Goal: Information Seeking & Learning: Learn about a topic

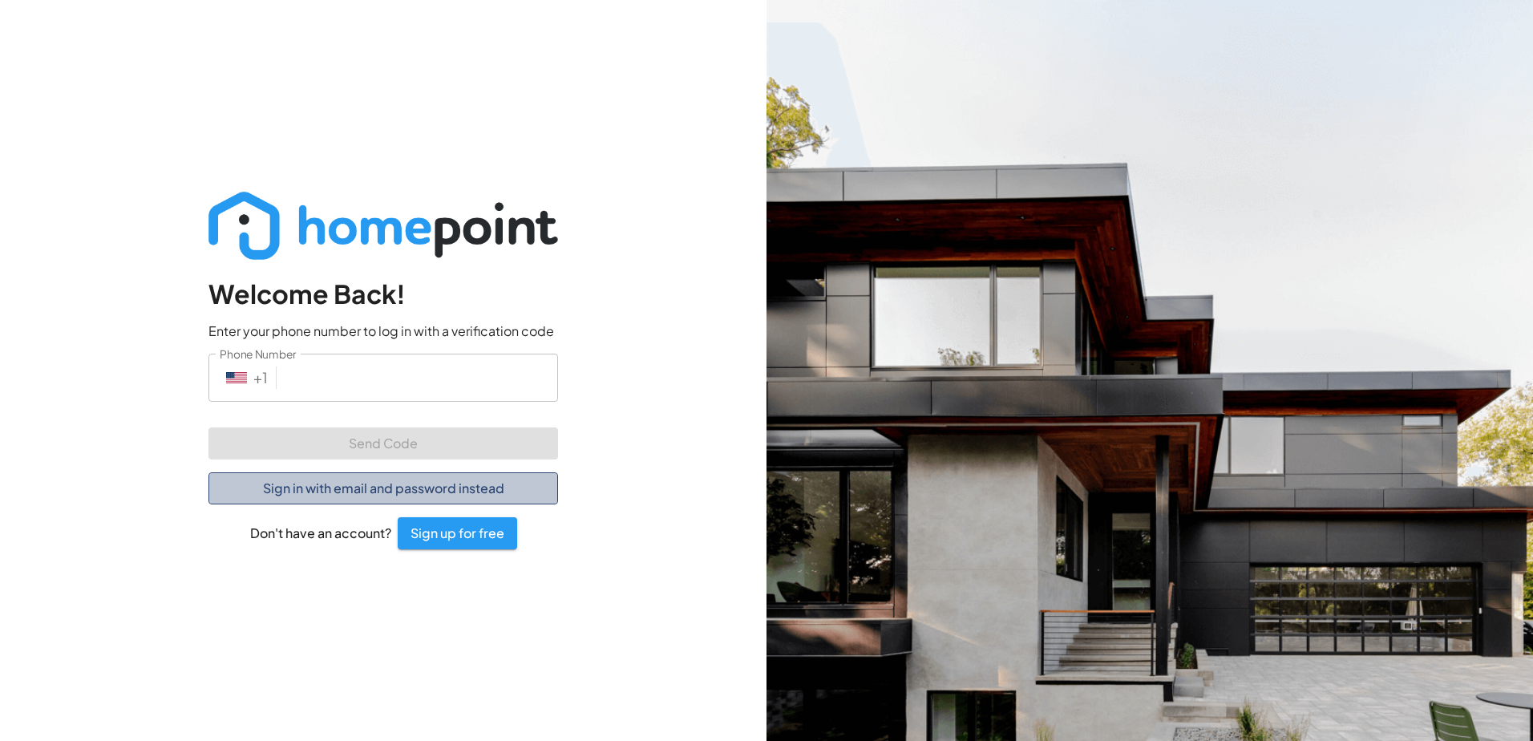
click at [393, 480] on button "Sign in with email and password instead" at bounding box center [384, 488] width 350 height 32
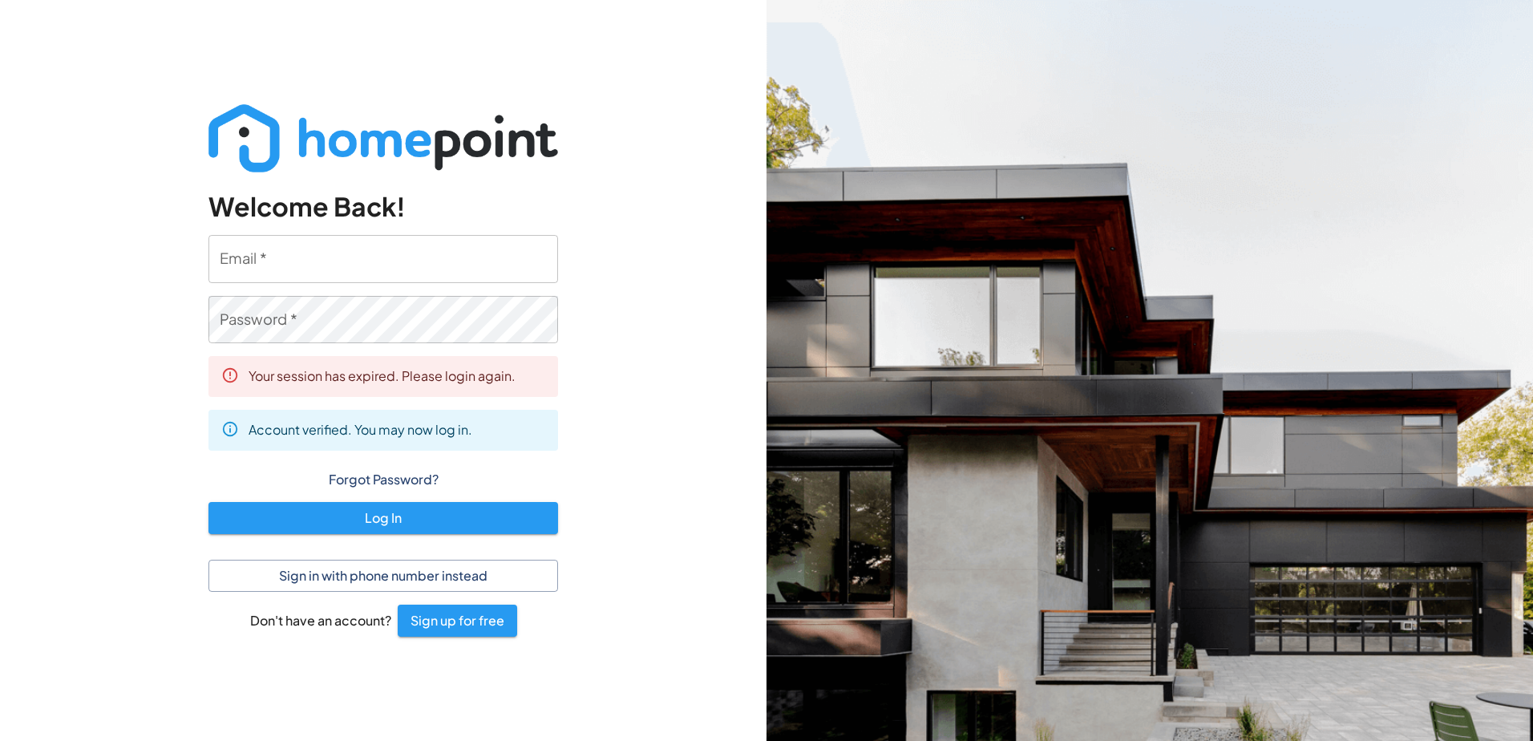
type input "[EMAIL_ADDRESS][DOMAIN_NAME]"
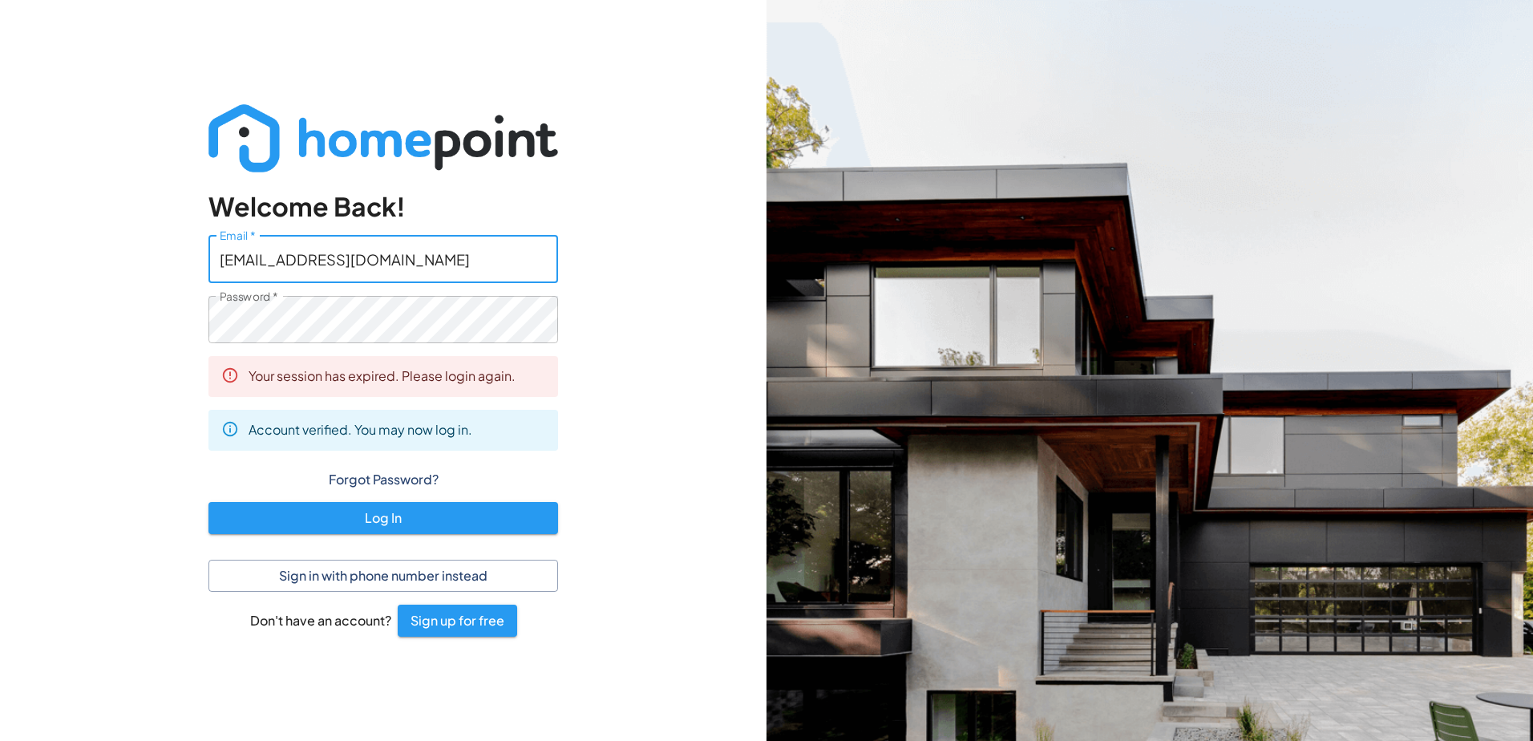
click at [363, 261] on input "[EMAIL_ADDRESS][DOMAIN_NAME]" at bounding box center [384, 258] width 350 height 47
click at [670, 409] on div "Welcome Back! Email   * [EMAIL_ADDRESS][DOMAIN_NAME] Email   * Password   * Pas…" at bounding box center [383, 370] width 767 height 741
click at [376, 511] on button "Log In" at bounding box center [384, 518] width 350 height 32
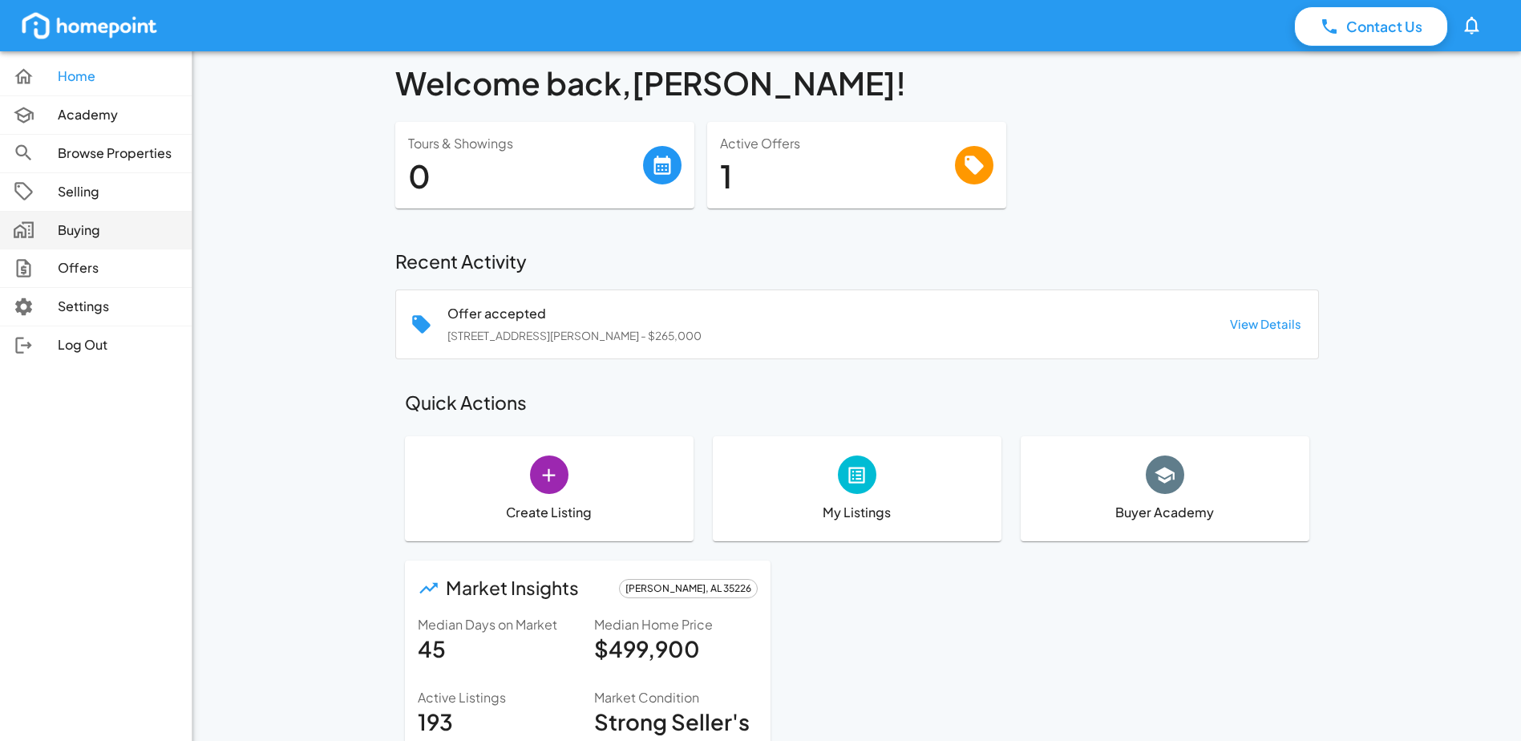
click at [97, 225] on p "Buying" at bounding box center [118, 230] width 121 height 18
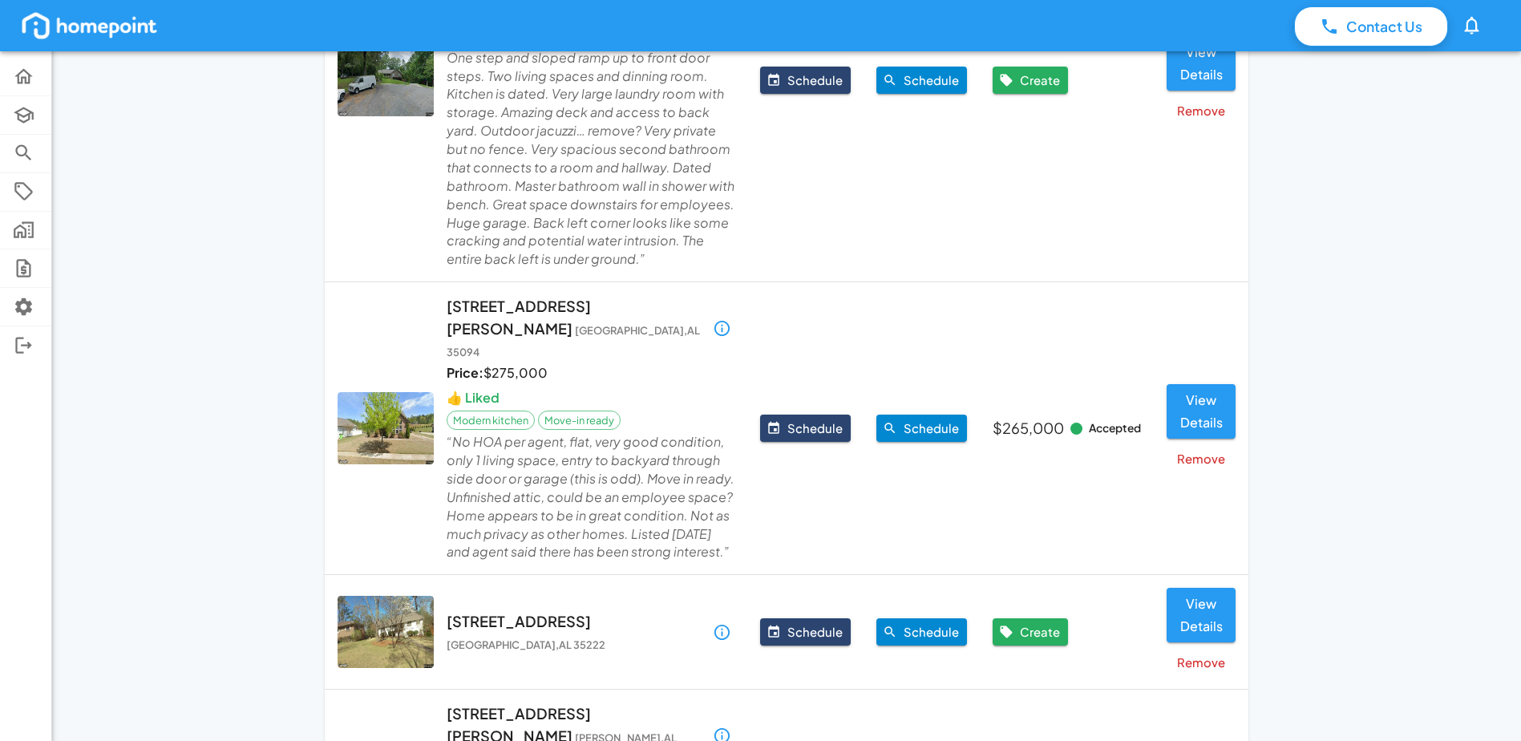
scroll to position [722, 0]
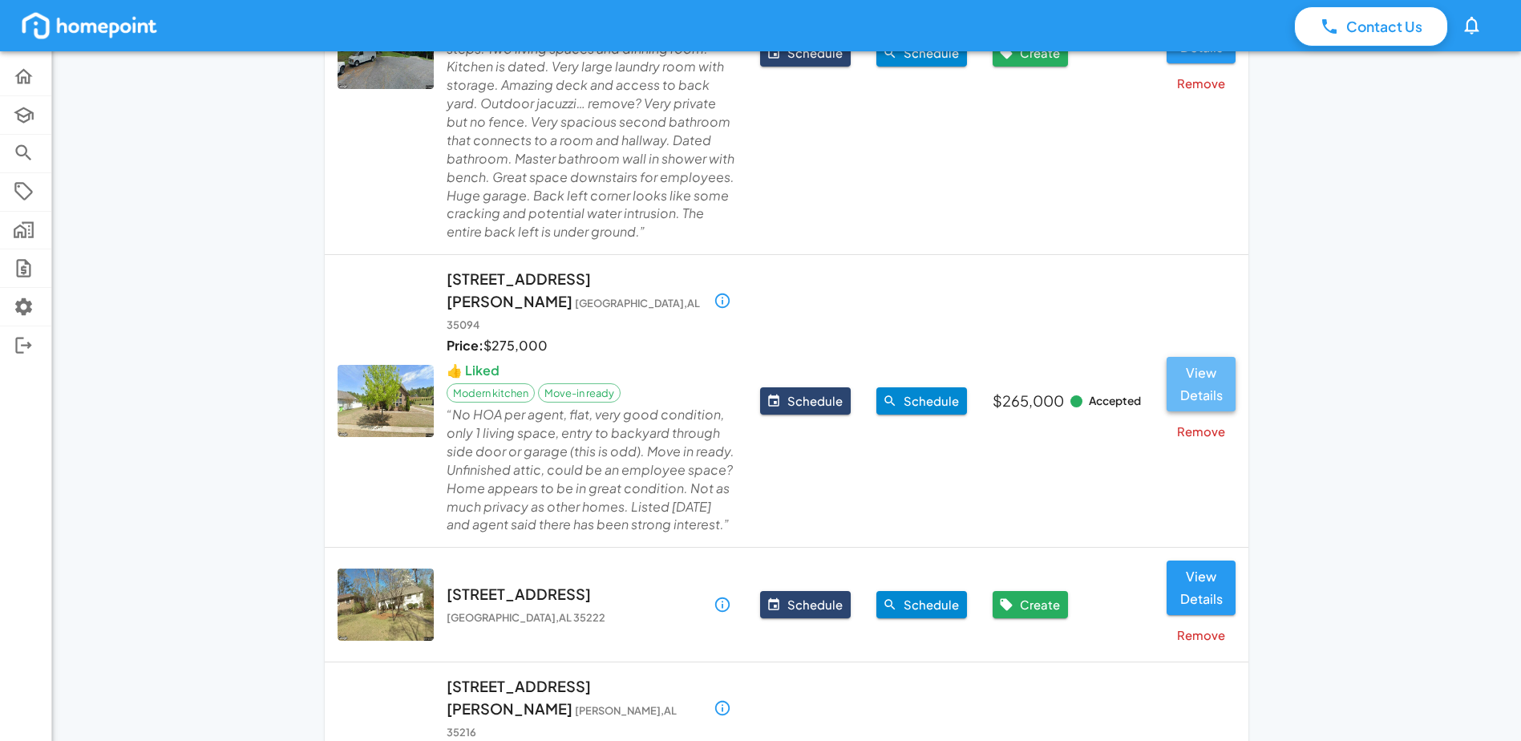
click at [1228, 370] on button "View Details" at bounding box center [1201, 384] width 69 height 55
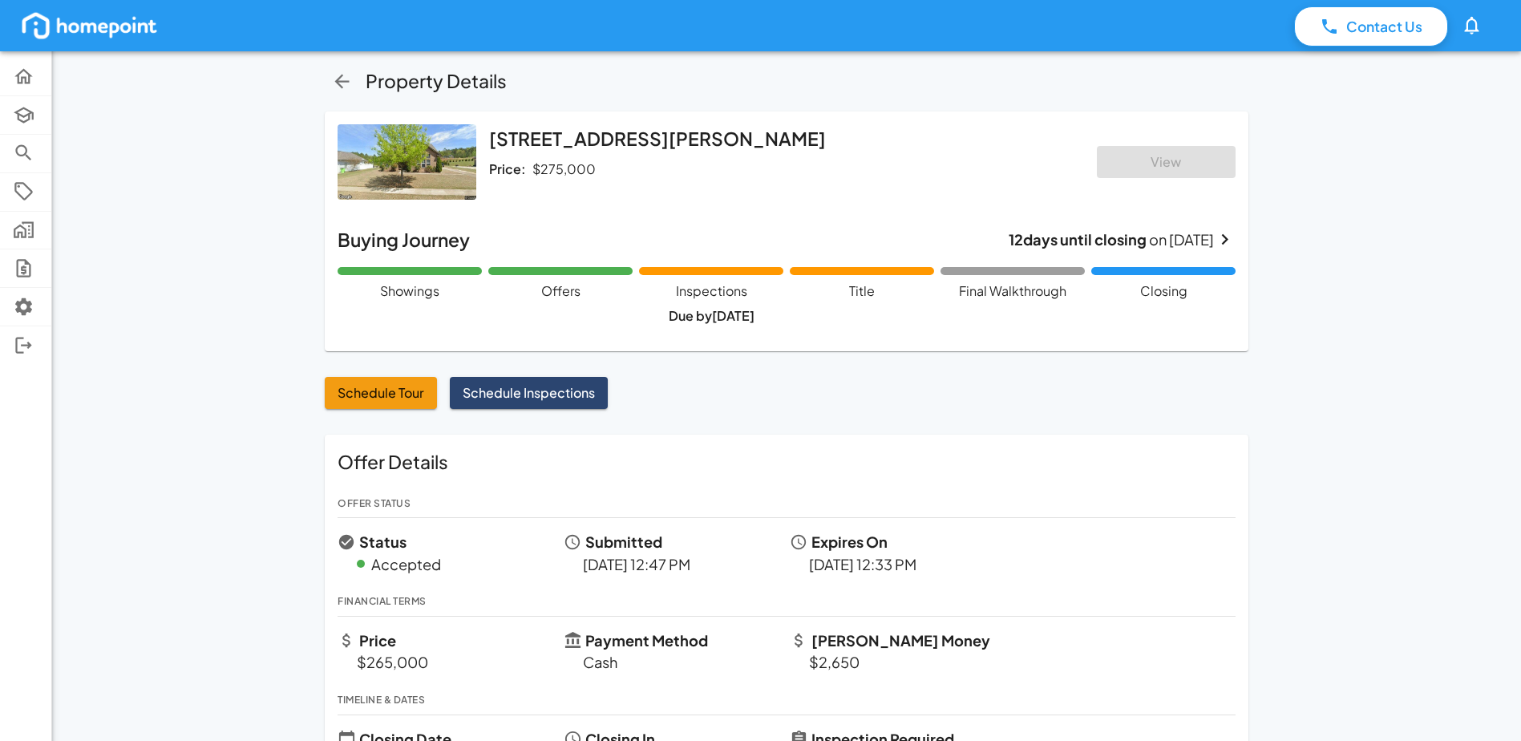
click at [443, 184] on img at bounding box center [407, 161] width 139 height 75
